Goal: Find specific page/section: Find specific page/section

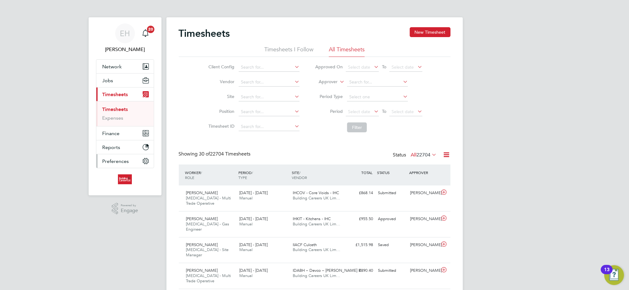
click at [127, 155] on button "Preferences" at bounding box center [124, 161] width 57 height 14
click at [323, 80] on label "Approver" at bounding box center [324, 82] width 28 height 6
click at [319, 87] on li "Worker" at bounding box center [322, 89] width 31 height 8
click at [358, 78] on input at bounding box center [377, 82] width 61 height 9
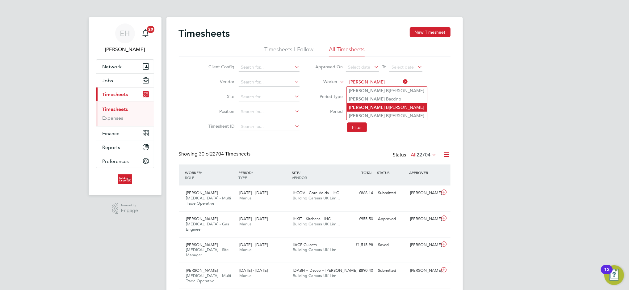
click at [367, 109] on li "[PERSON_NAME]" at bounding box center [387, 107] width 80 height 8
type input "[PERSON_NAME]"
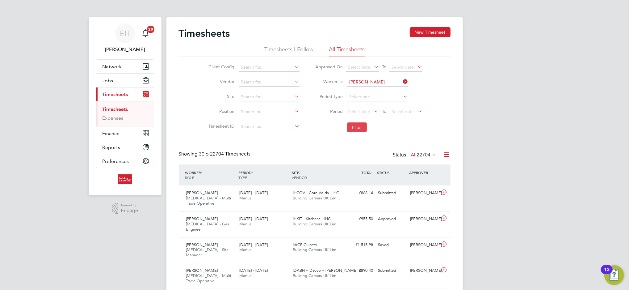
click at [362, 128] on button "Filter" at bounding box center [357, 127] width 20 height 10
click at [371, 83] on input at bounding box center [377, 82] width 61 height 9
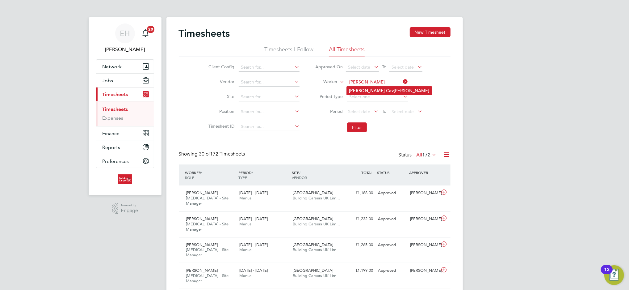
click at [371, 91] on li "[PERSON_NAME] [PERSON_NAME]" at bounding box center [389, 90] width 85 height 8
type input "[PERSON_NAME]"
click at [356, 129] on button "Filter" at bounding box center [357, 127] width 20 height 10
click at [312, 198] on span "Building Careers UK Lim…" at bounding box center [317, 197] width 48 height 5
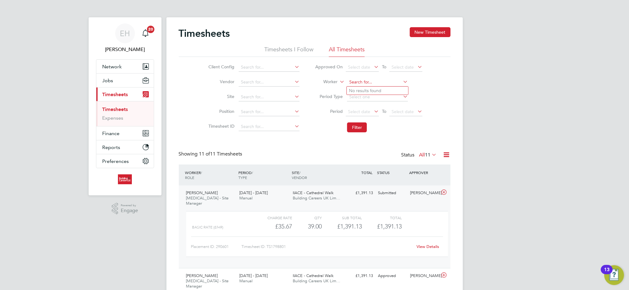
click at [353, 81] on input at bounding box center [377, 82] width 61 height 9
type input "c"
type input "court"
